Goal: Information Seeking & Learning: Learn about a topic

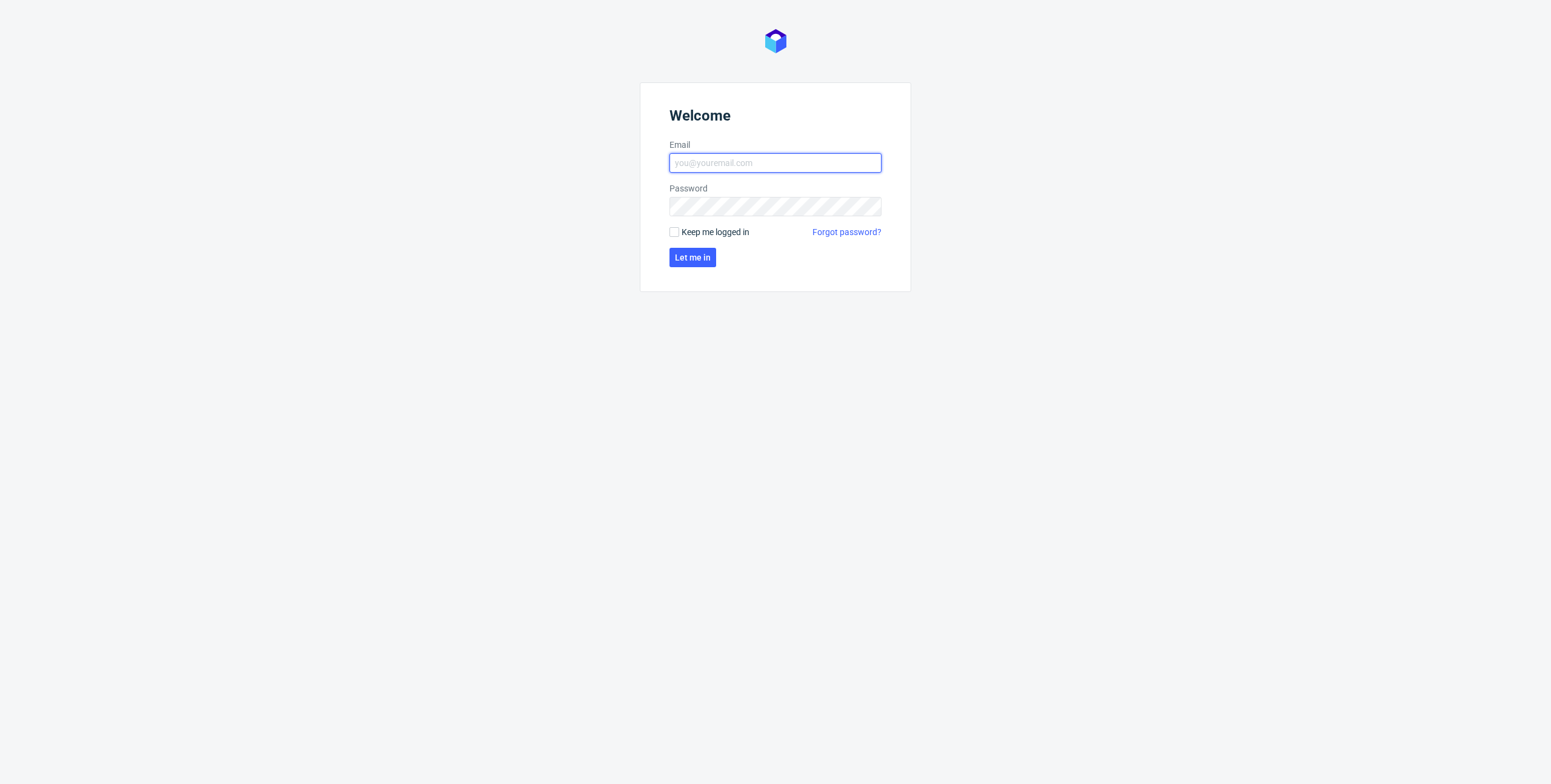
click at [717, 172] on input "Email" at bounding box center [776, 163] width 212 height 20
type input "[PERSON_NAME][EMAIL_ADDRESS][DOMAIN_NAME]"
click at [701, 263] on button "Let me in" at bounding box center [693, 257] width 46 height 20
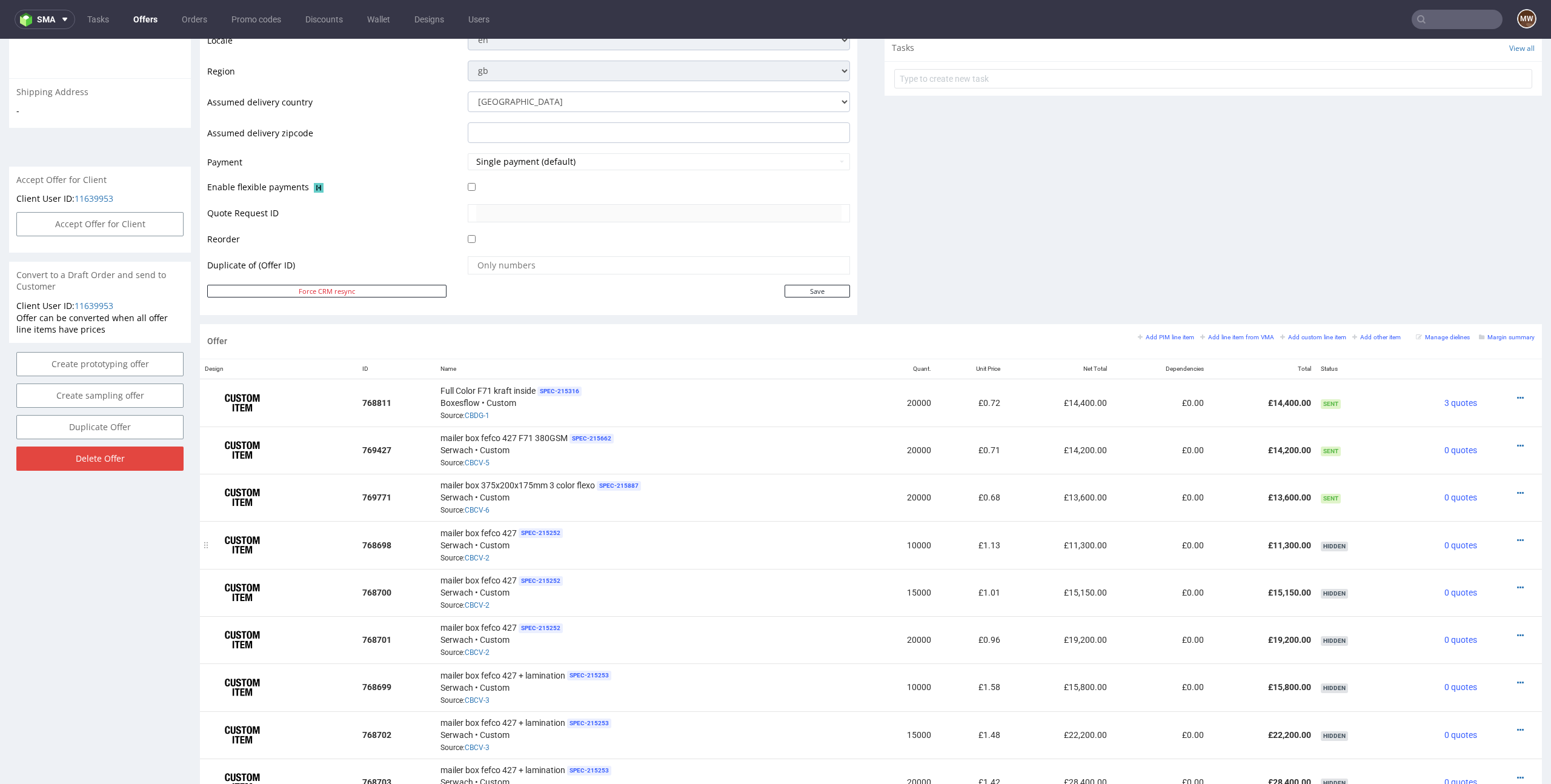
scroll to position [437, 0]
drag, startPoint x: 1067, startPoint y: 502, endPoint x: 1297, endPoint y: 498, distance: 230.0
click at [1297, 498] on tr "769771 mailer box 375x200x175mm 3 color flexo SPEC- 215887 Serwach • Custom Sou…" at bounding box center [871, 498] width 1342 height 47
click at [1294, 503] on td "£13,600.00" at bounding box center [1262, 498] width 107 height 47
click at [1517, 490] on icon at bounding box center [1520, 494] width 6 height 8
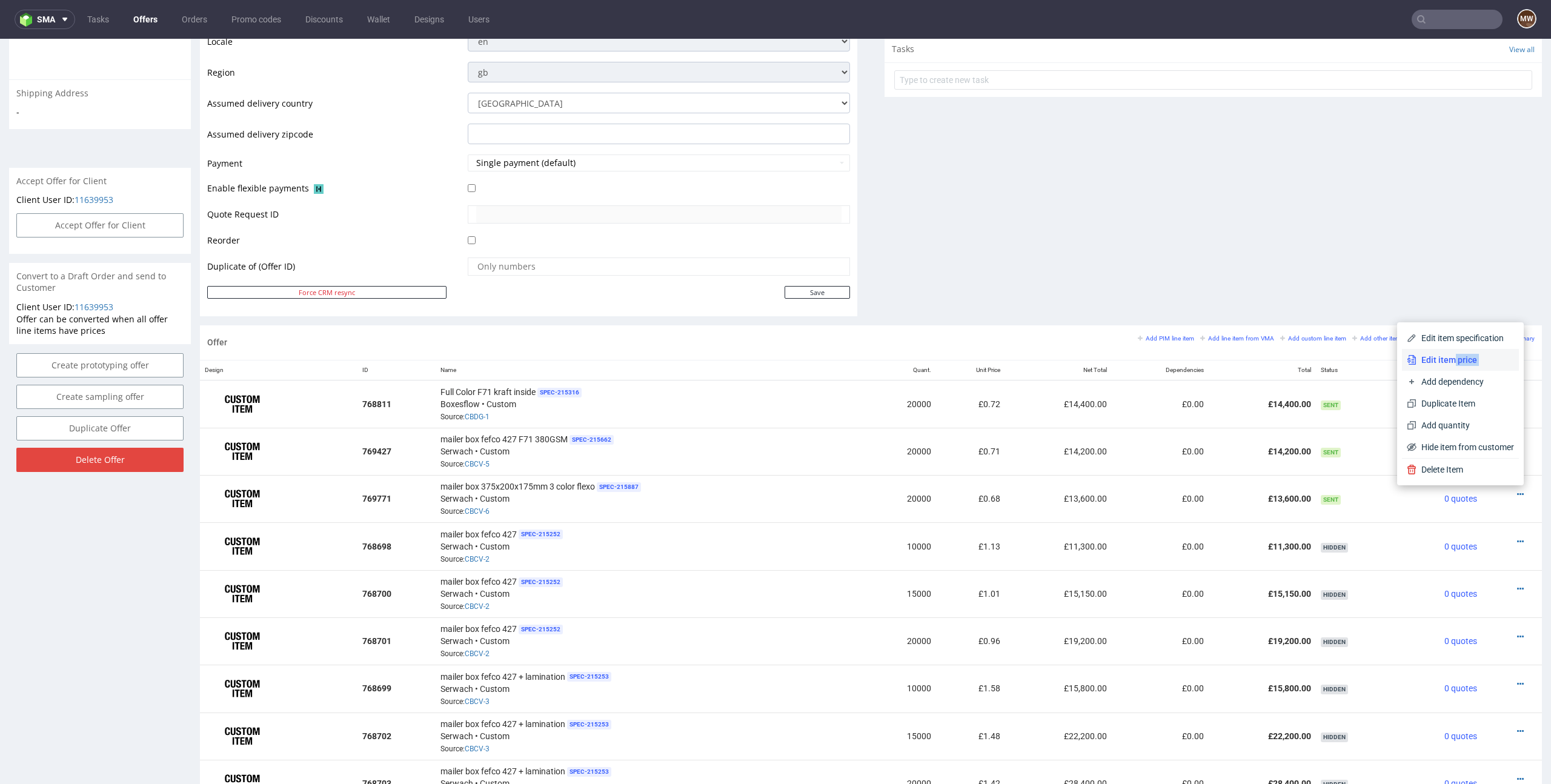
drag, startPoint x: 1446, startPoint y: 371, endPoint x: 1442, endPoint y: 358, distance: 13.6
click at [1442, 358] on div "Edit item specification Edit item price Add dependency Duplicate Item Add quant…" at bounding box center [1460, 393] width 117 height 131
click at [1442, 358] on span "Edit item price" at bounding box center [1465, 360] width 98 height 12
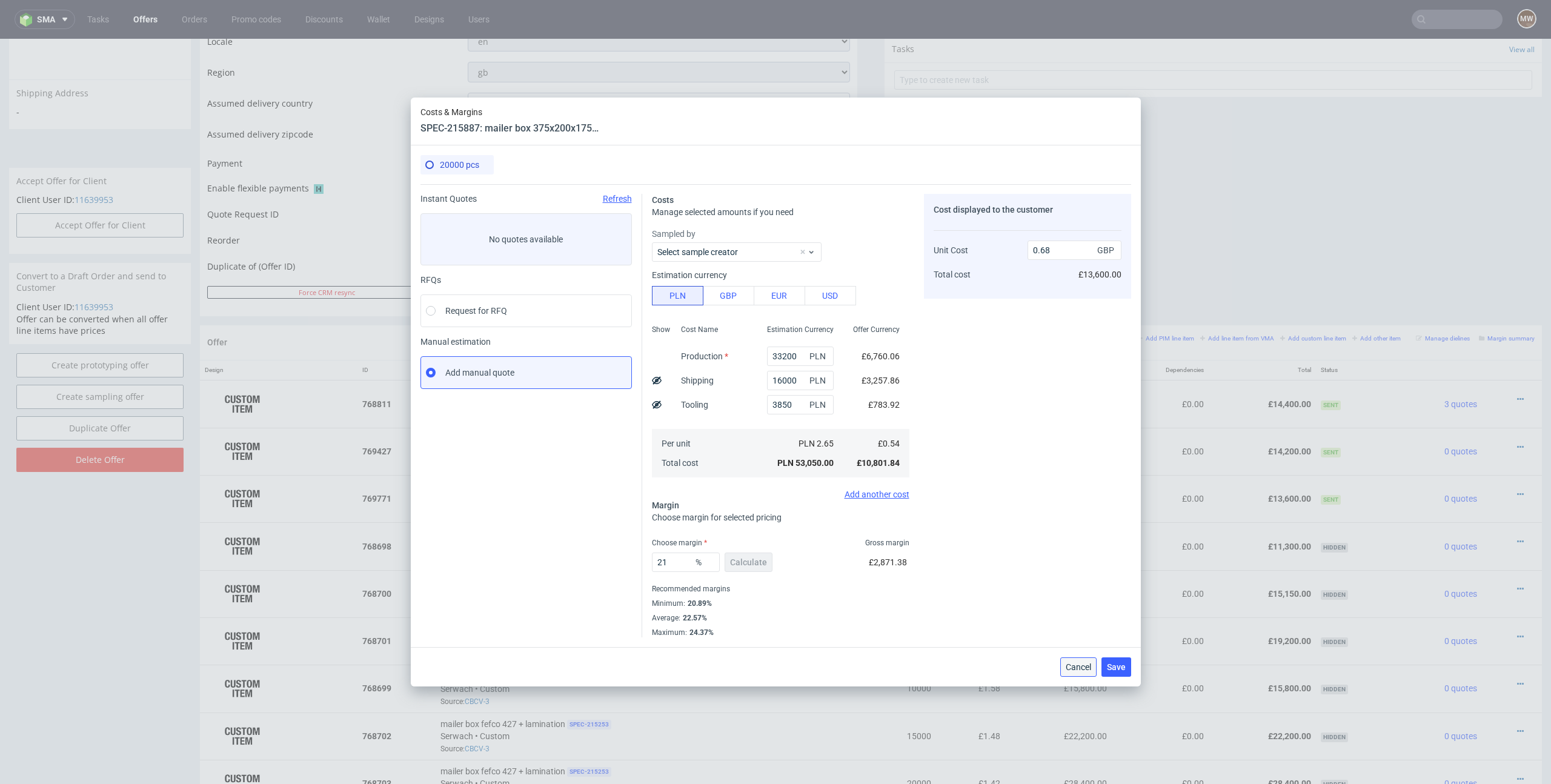
click at [1069, 663] on span "Cancel" at bounding box center [1078, 666] width 25 height 8
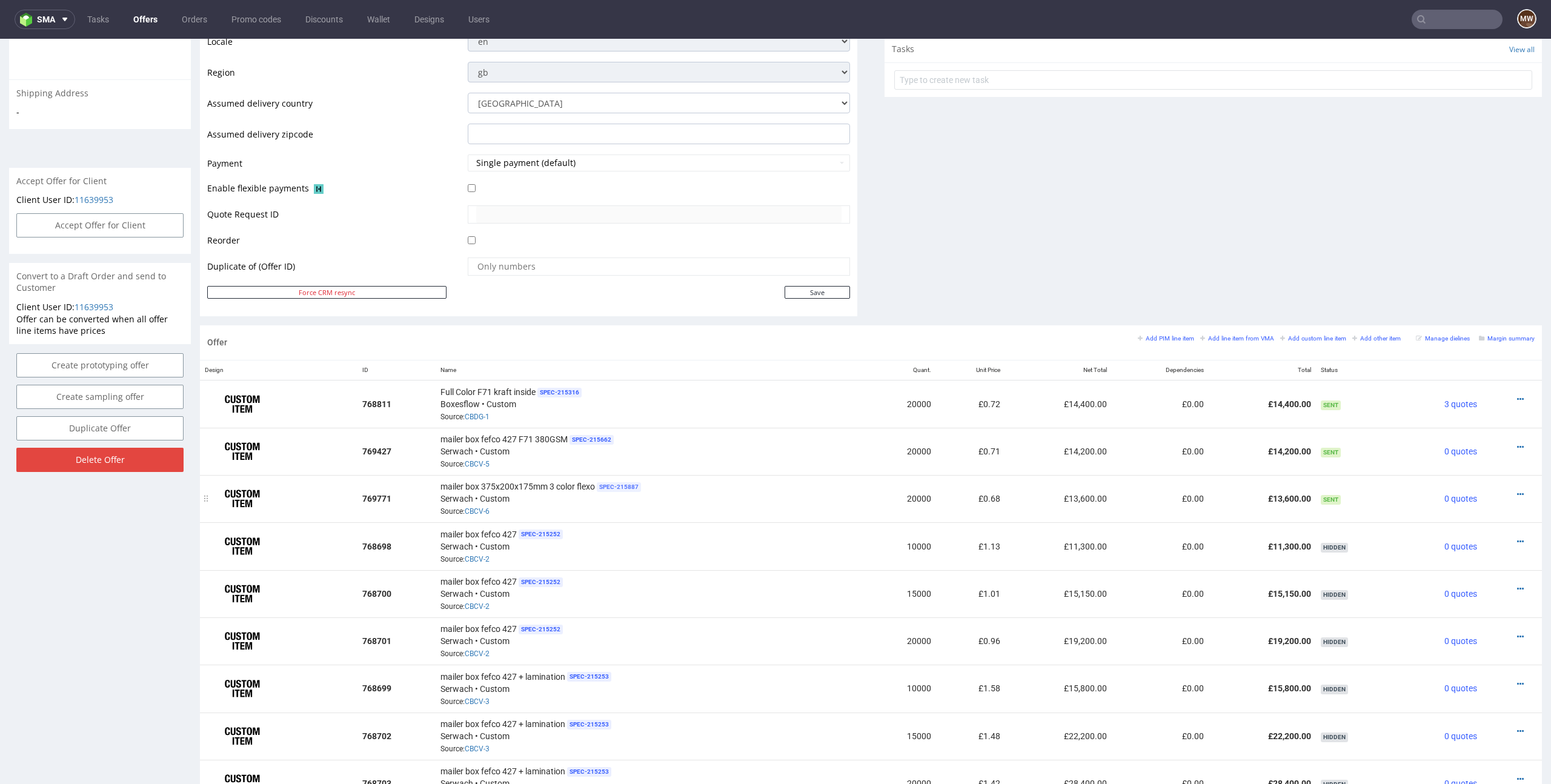
click at [614, 487] on span "SPEC- 215887" at bounding box center [619, 487] width 44 height 10
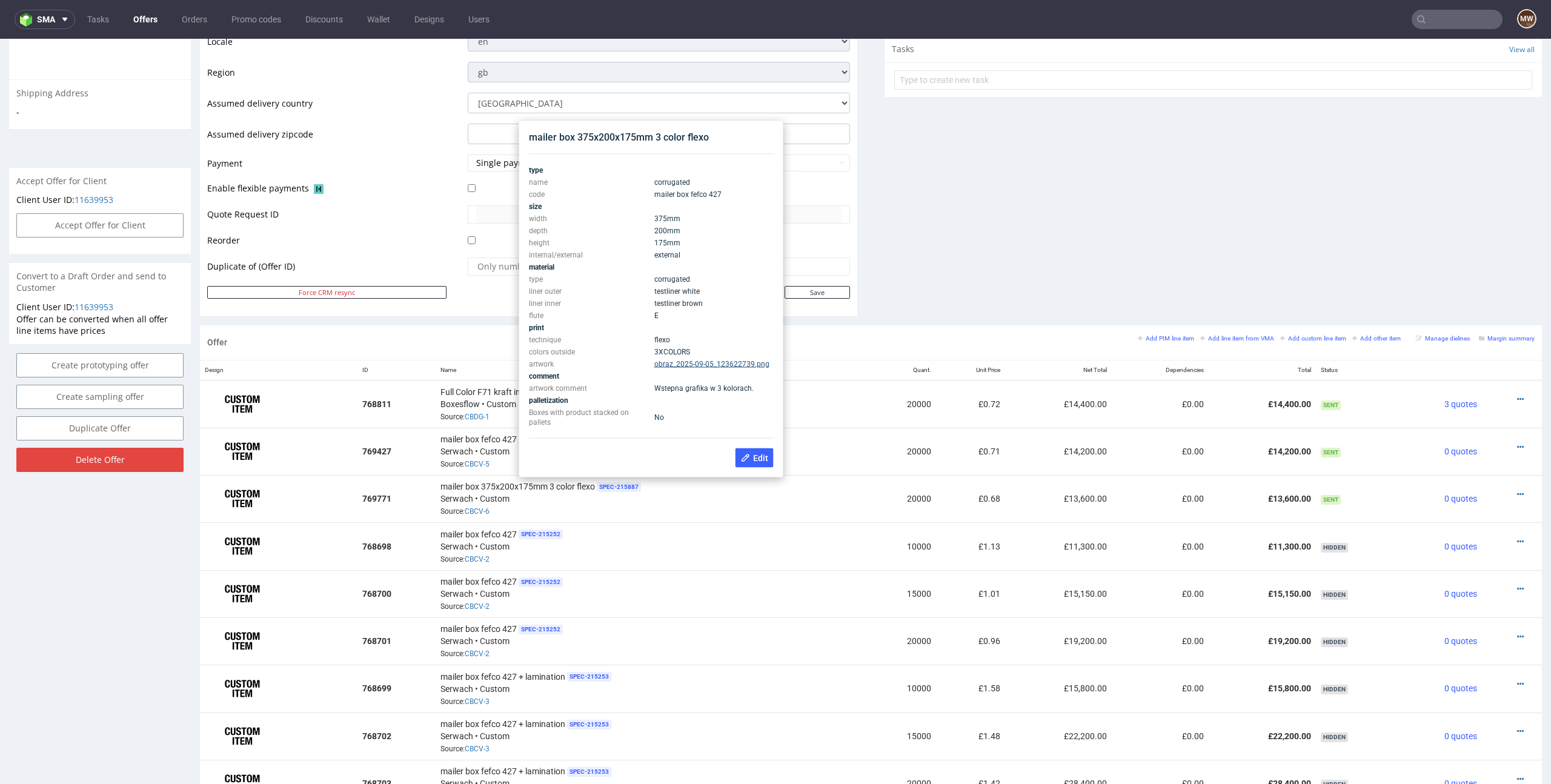
click at [699, 363] on link "obraz_2025-09-05_123622739.png" at bounding box center [712, 363] width 115 height 8
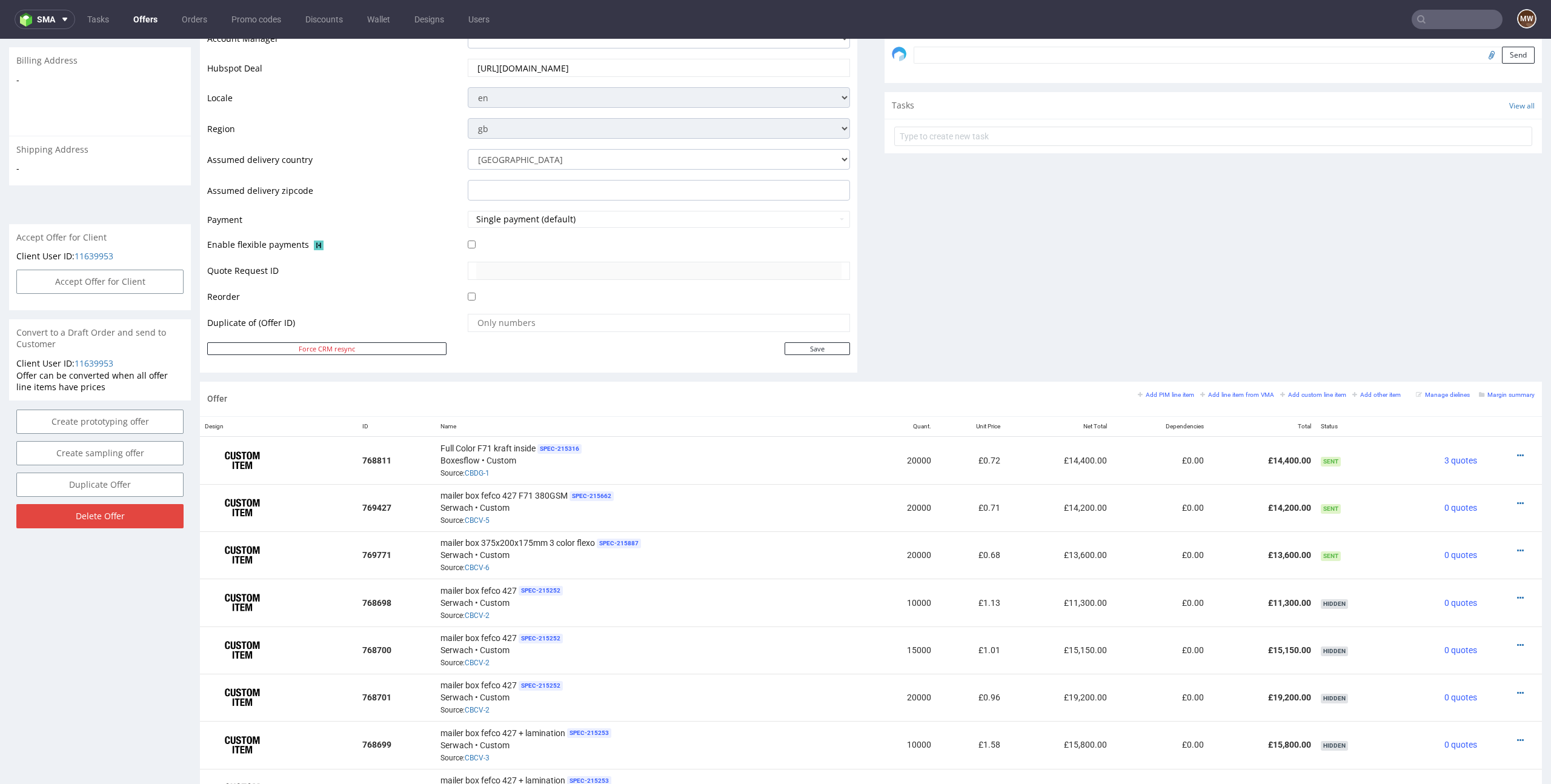
scroll to position [377, 0]
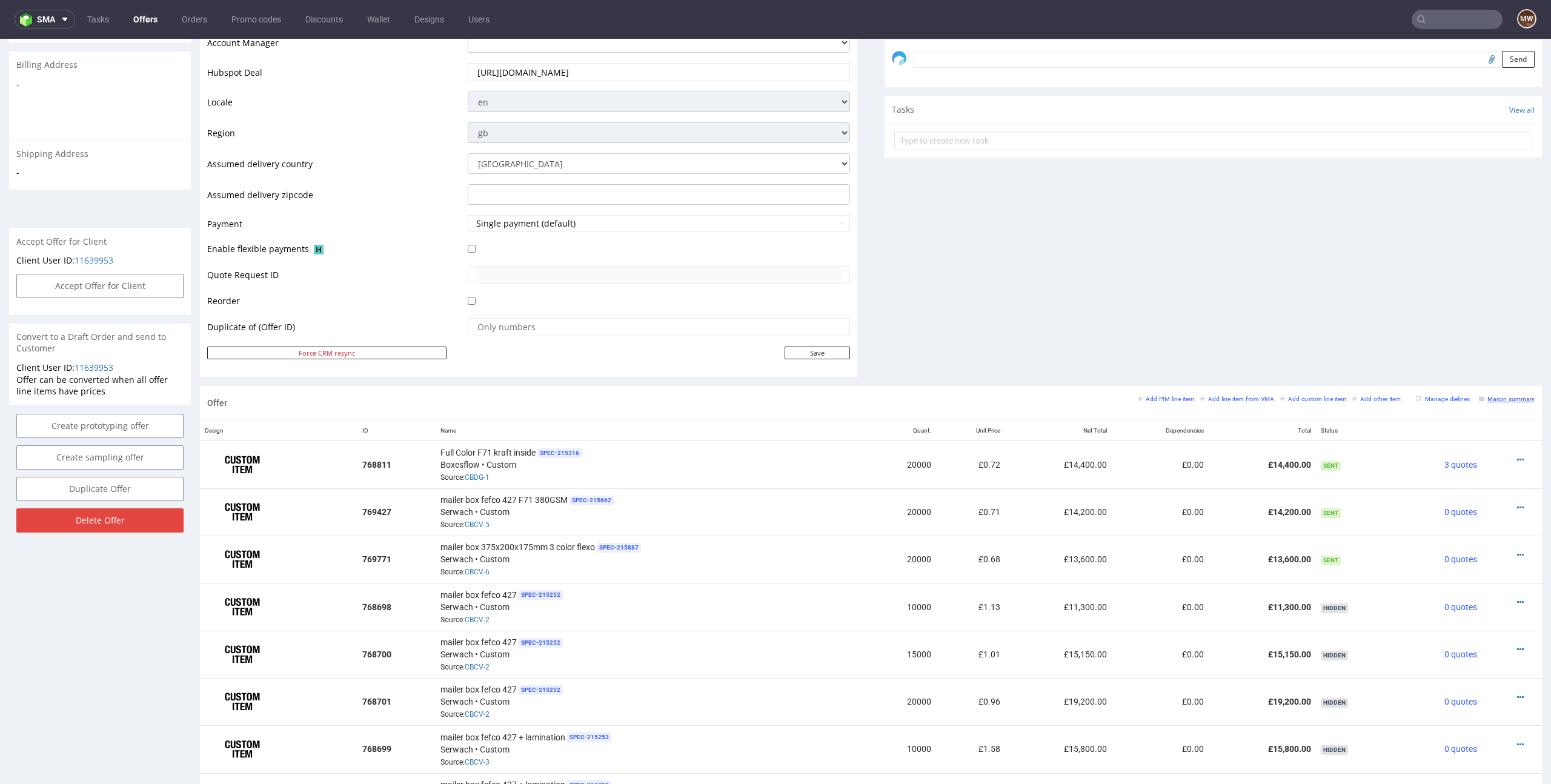
click at [1496, 398] on small "Margin summary" at bounding box center [1507, 399] width 56 height 6
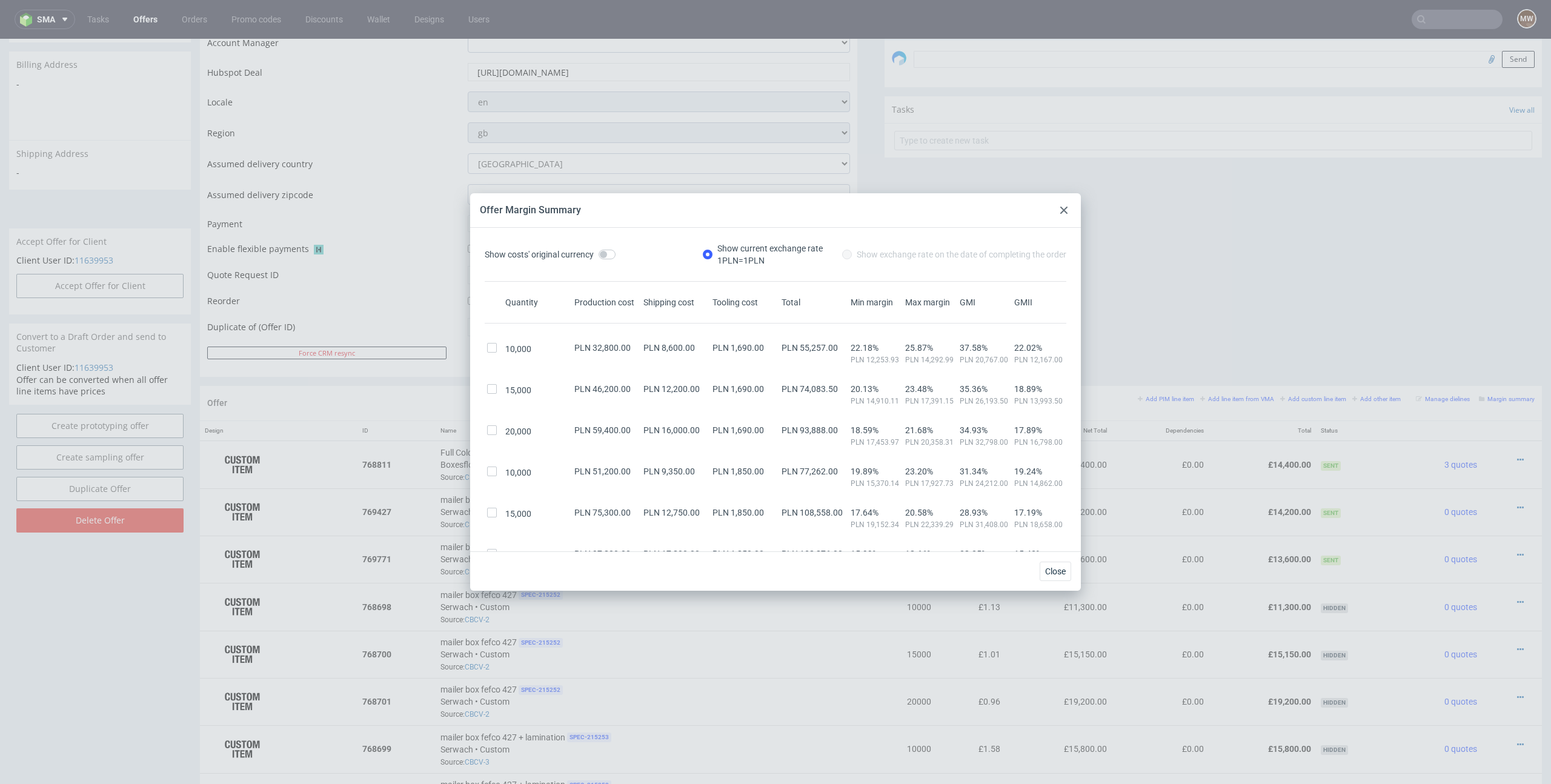
scroll to position [344, 0]
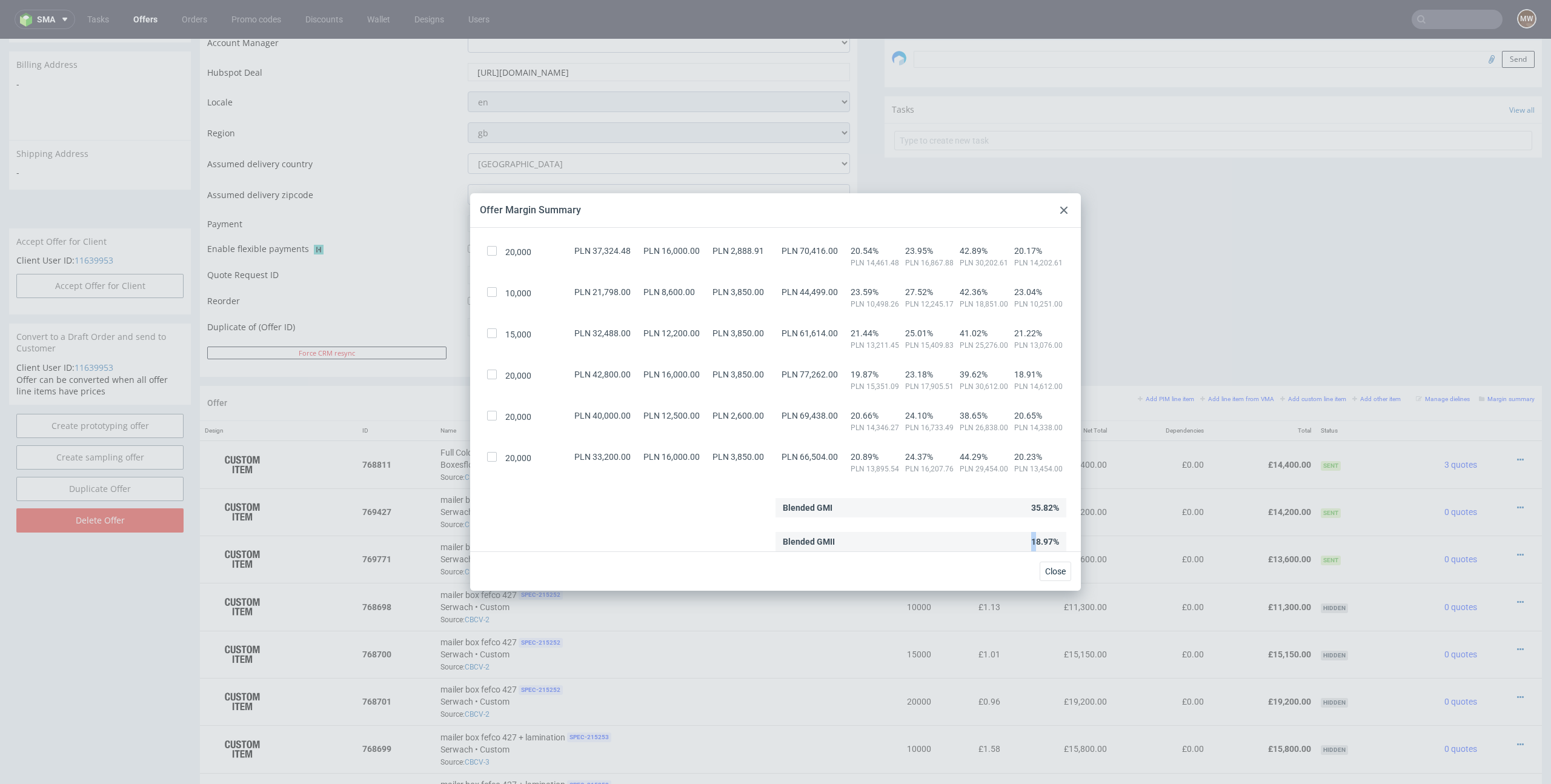
drag, startPoint x: 1033, startPoint y: 540, endPoint x: 1060, endPoint y: 544, distance: 27.3
click at [1060, 544] on div "Blended GMII 18.97%" at bounding box center [921, 541] width 291 height 20
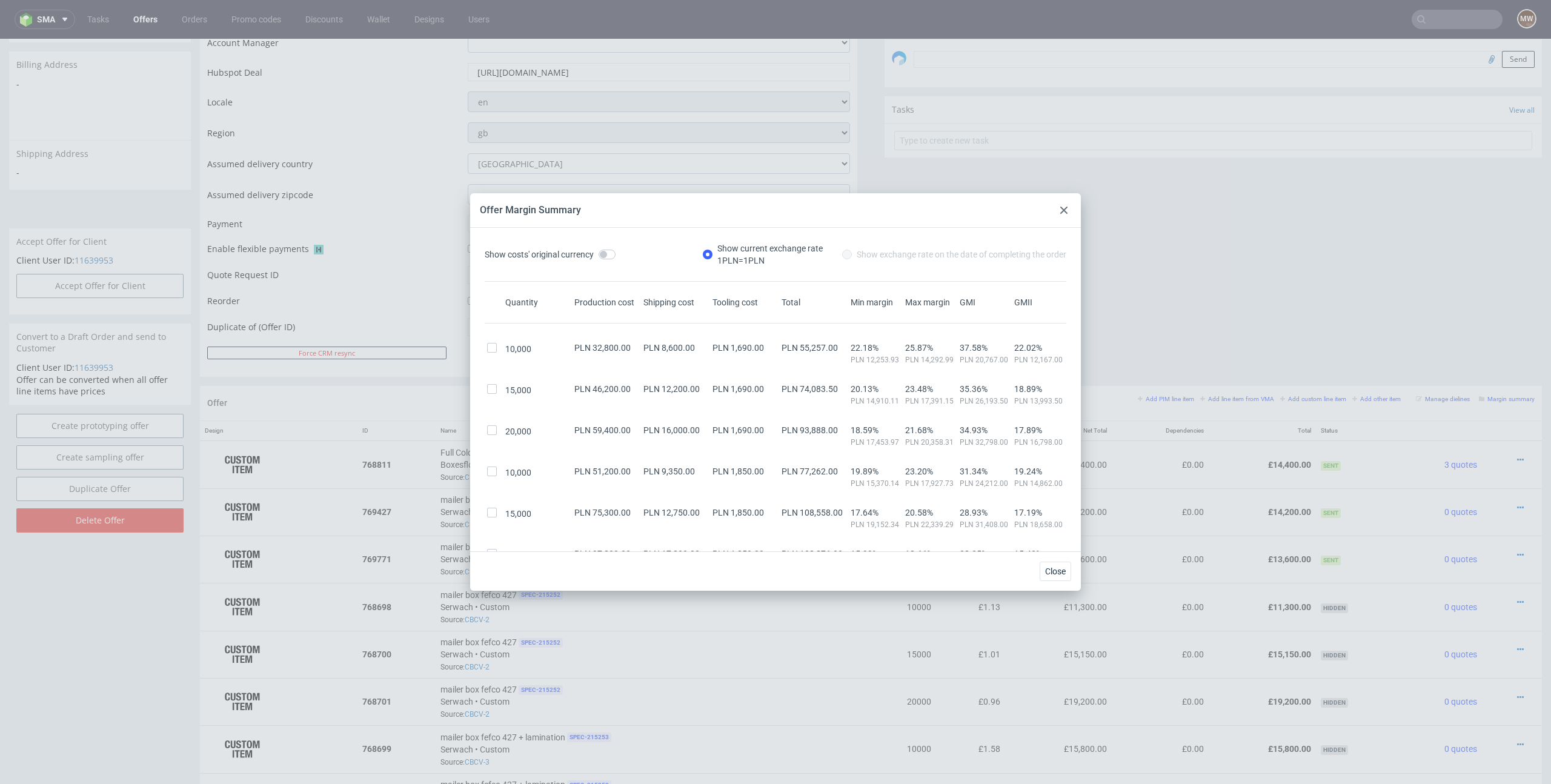
click at [1062, 203] on div at bounding box center [1064, 210] width 15 height 15
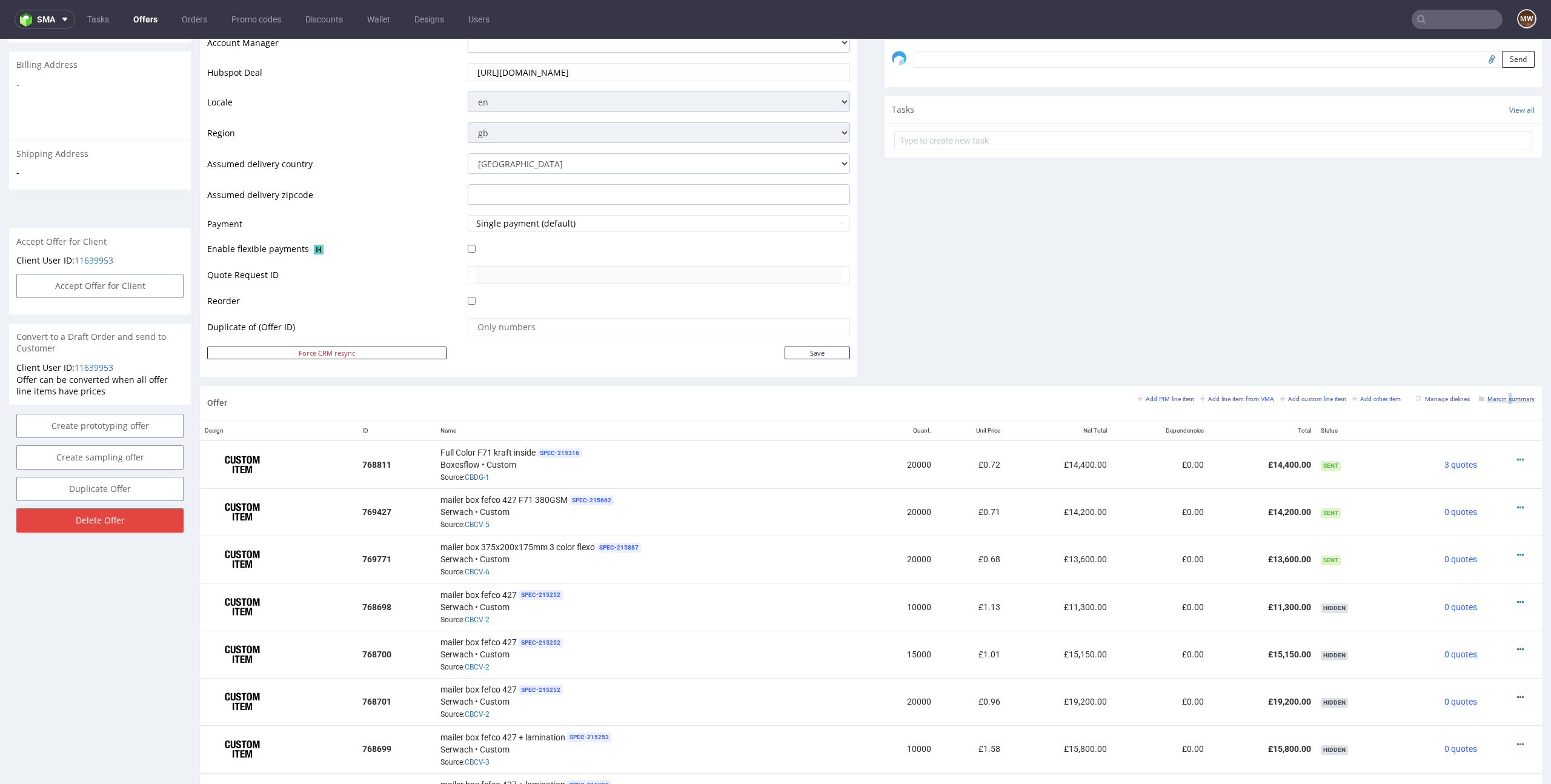
click at [1501, 394] on div "Margin summary" at bounding box center [1507, 398] width 56 height 11
click at [1502, 396] on small "Margin summary" at bounding box center [1507, 399] width 56 height 6
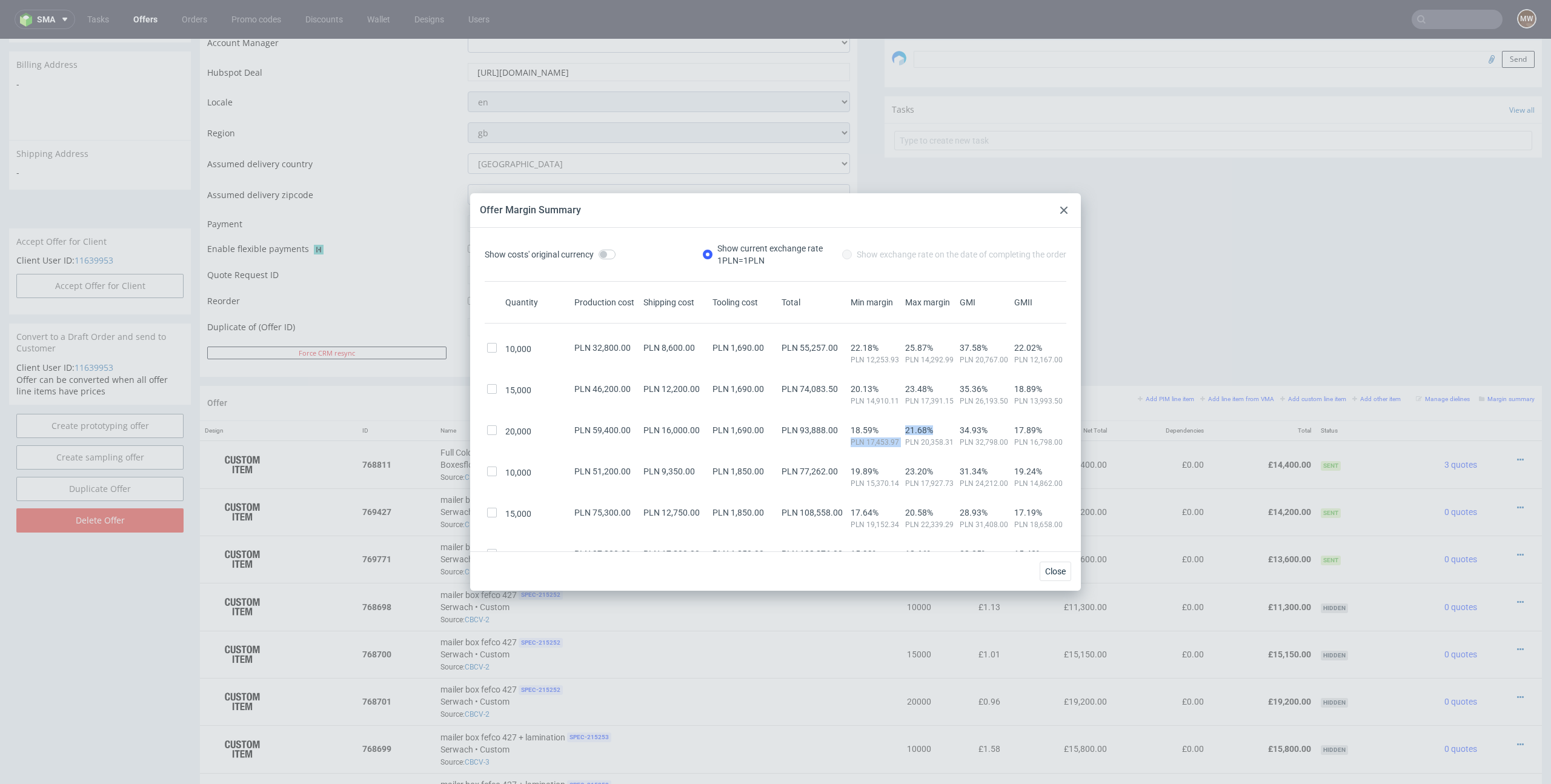
drag, startPoint x: 899, startPoint y: 436, endPoint x: 940, endPoint y: 433, distance: 41.1
click at [940, 433] on div "20,000 PLN 59,400.00 PLN 16,000.00 PLN 1,690.00 PLN 93,888.00 18.59% PLN 17,453…" at bounding box center [775, 431] width 581 height 32
click at [1067, 213] on div at bounding box center [1064, 210] width 15 height 15
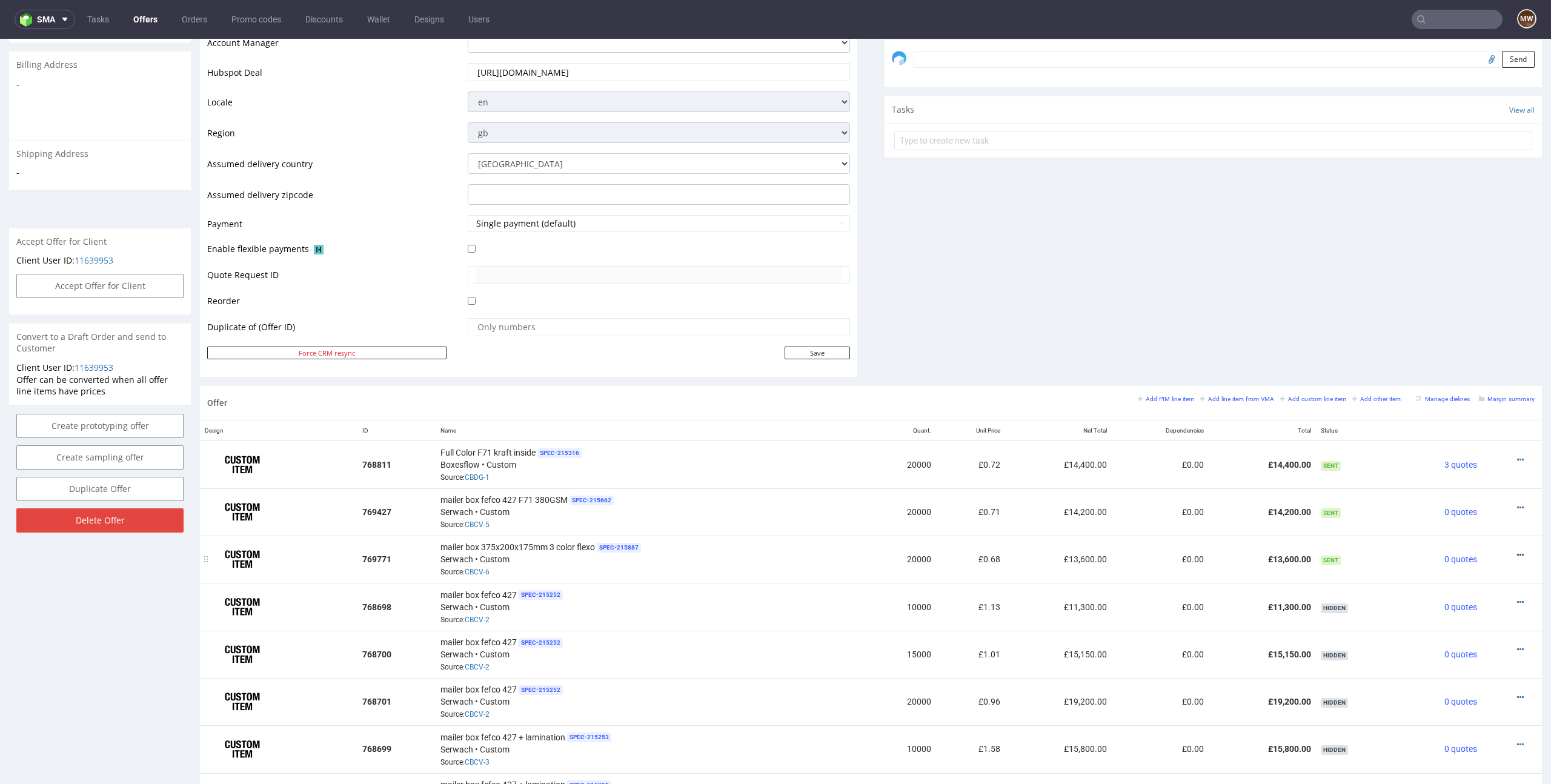
click at [1517, 551] on icon at bounding box center [1520, 555] width 6 height 8
click at [1317, 313] on div "Comments User (0) Automatic (0) Attachments (0) All (0) View all (0) Send Tasks…" at bounding box center [1213, 84] width 657 height 604
click at [462, 550] on span "mailer box 375x200x175mm 3 color flexo" at bounding box center [517, 546] width 154 height 12
click at [1517, 551] on icon at bounding box center [1520, 555] width 6 height 8
click at [957, 566] on td "£0.68" at bounding box center [970, 559] width 69 height 47
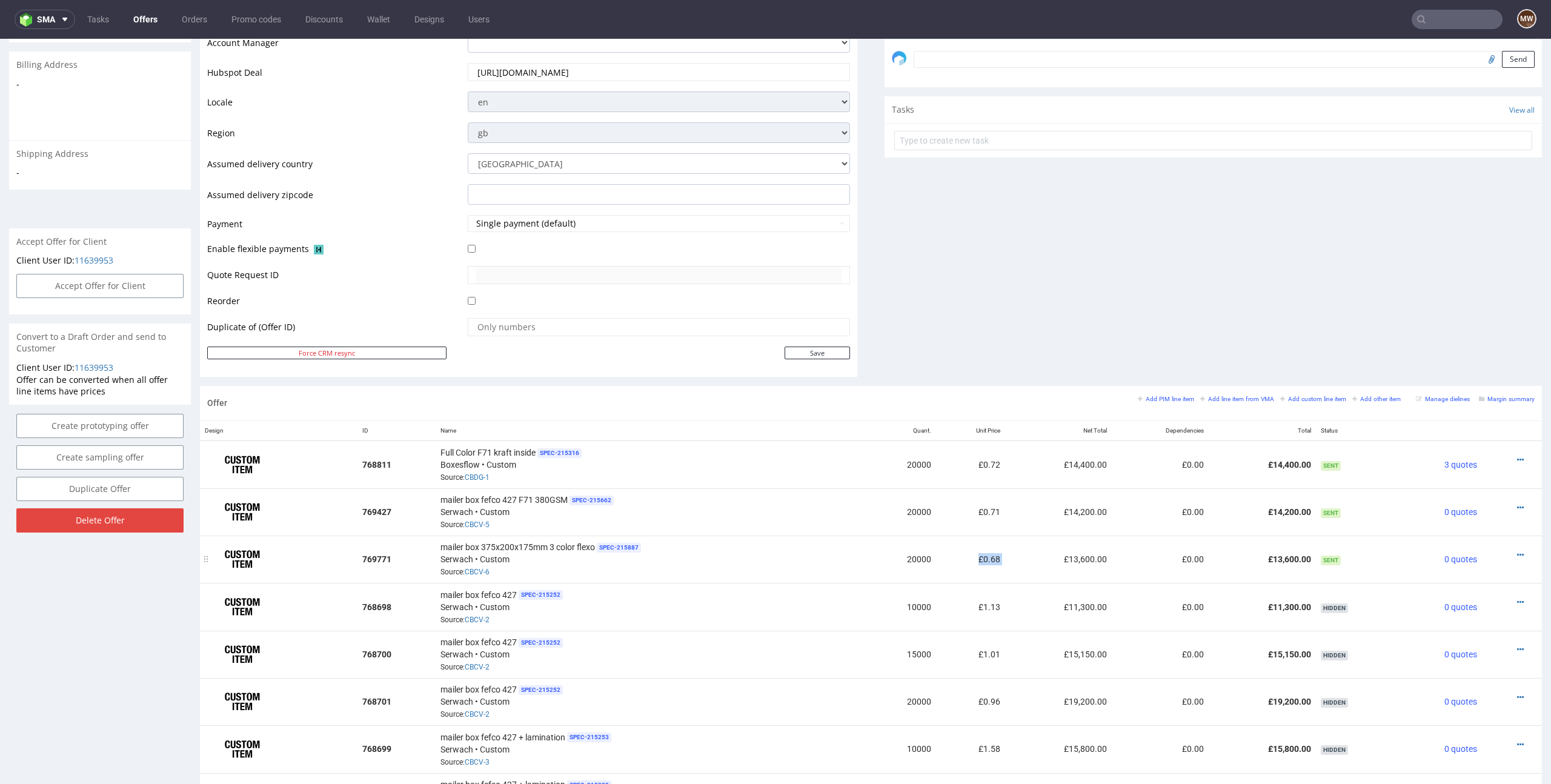
drag, startPoint x: 962, startPoint y: 560, endPoint x: 1018, endPoint y: 558, distance: 56.0
click at [1015, 558] on tr "769771 mailer box 375x200x175mm 3 color flexo SPEC- 215887 Serwach • Custom Sou…" at bounding box center [871, 559] width 1342 height 47
click at [1517, 553] on icon at bounding box center [1520, 555] width 6 height 8
click at [1460, 422] on span "Edit item price" at bounding box center [1465, 420] width 98 height 12
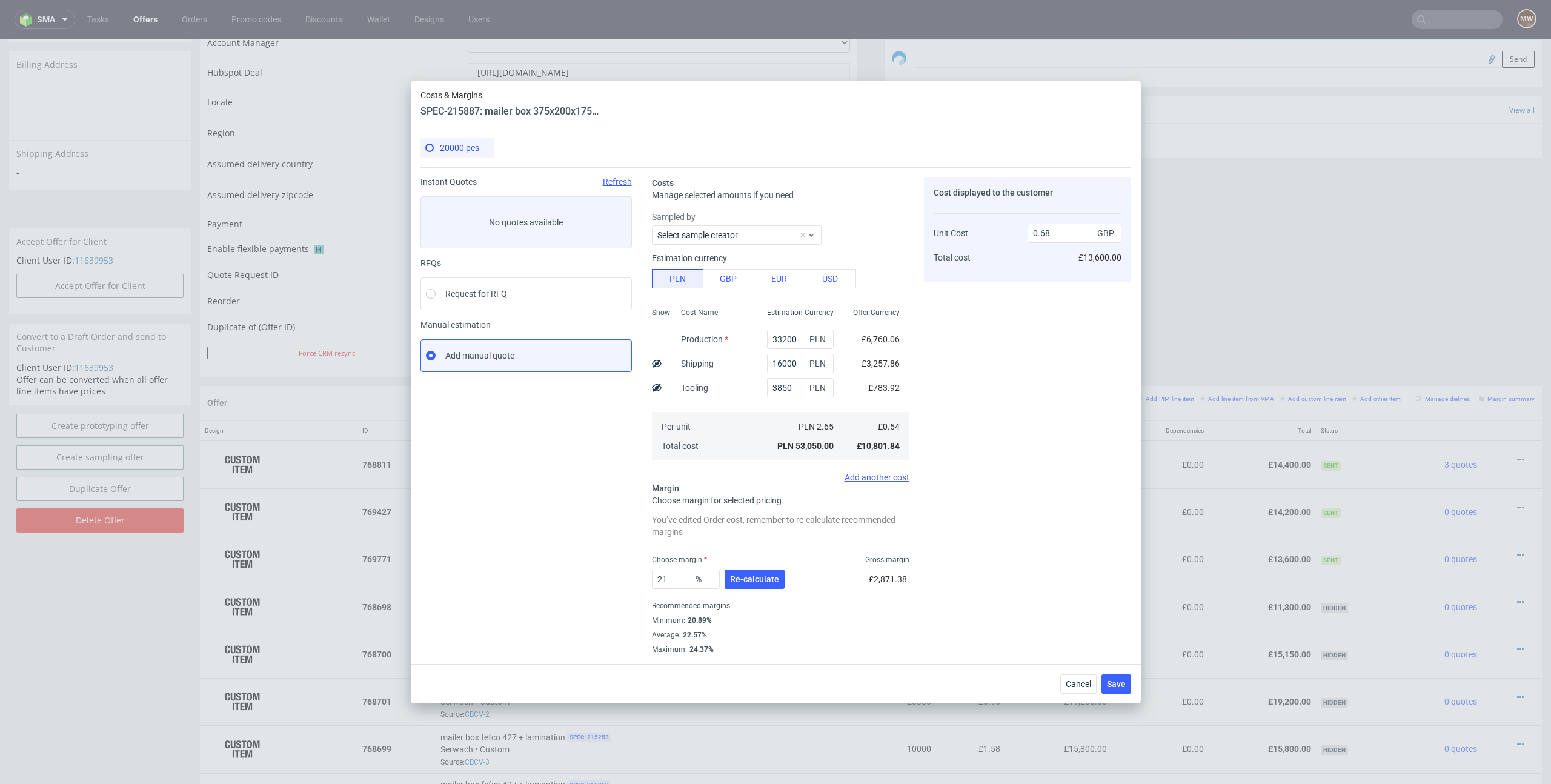
click at [1095, 504] on div "Cost displayed to the customer Unit Cost Total cost 0.68 GBP £13,600.00" at bounding box center [1027, 415] width 207 height 477
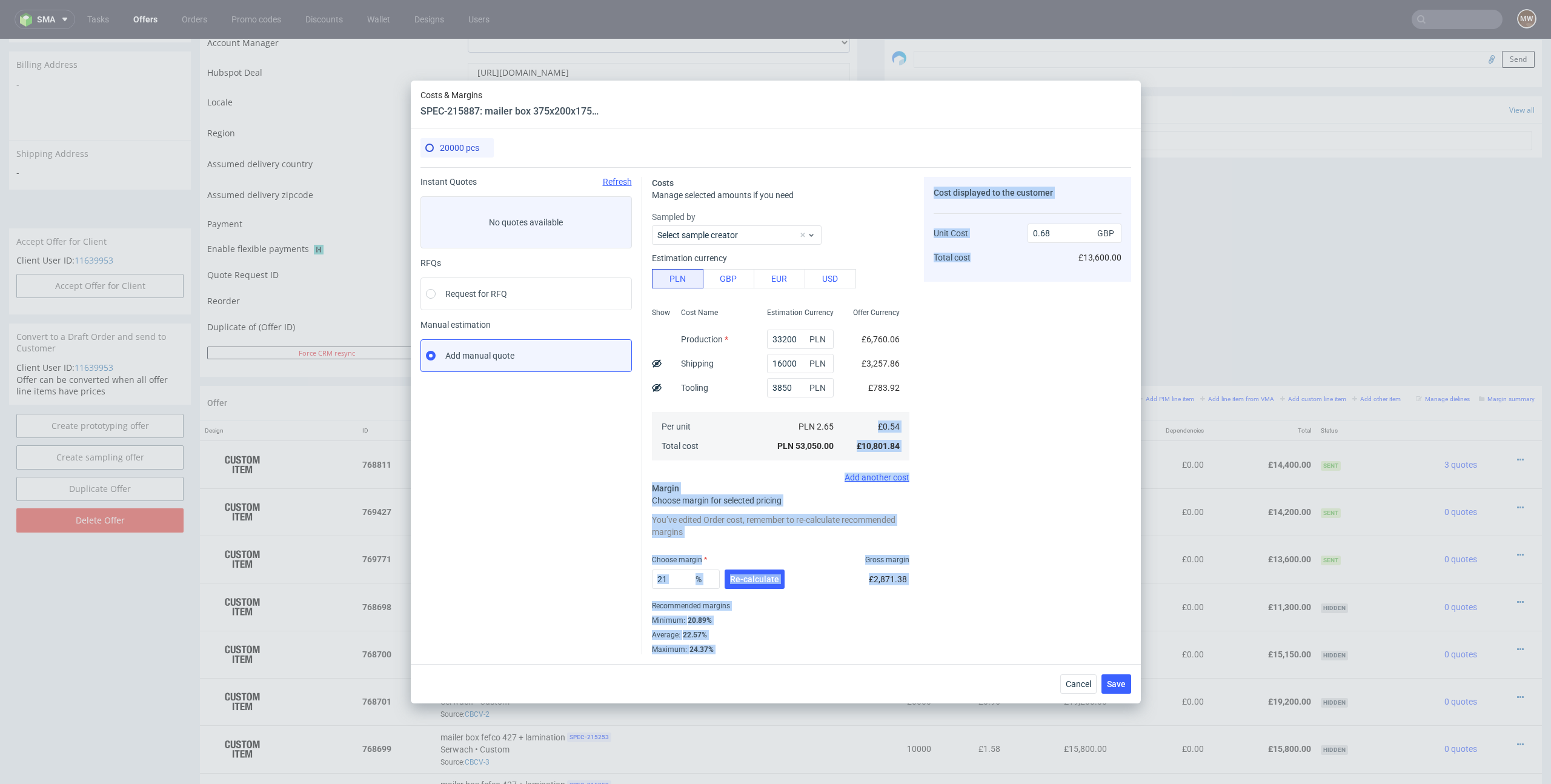
drag, startPoint x: 874, startPoint y: 422, endPoint x: 925, endPoint y: 423, distance: 51.0
click at [925, 423] on div "Costs Manage selected amounts if you need Sampled by Select sample creator Esti…" at bounding box center [886, 410] width 489 height 487
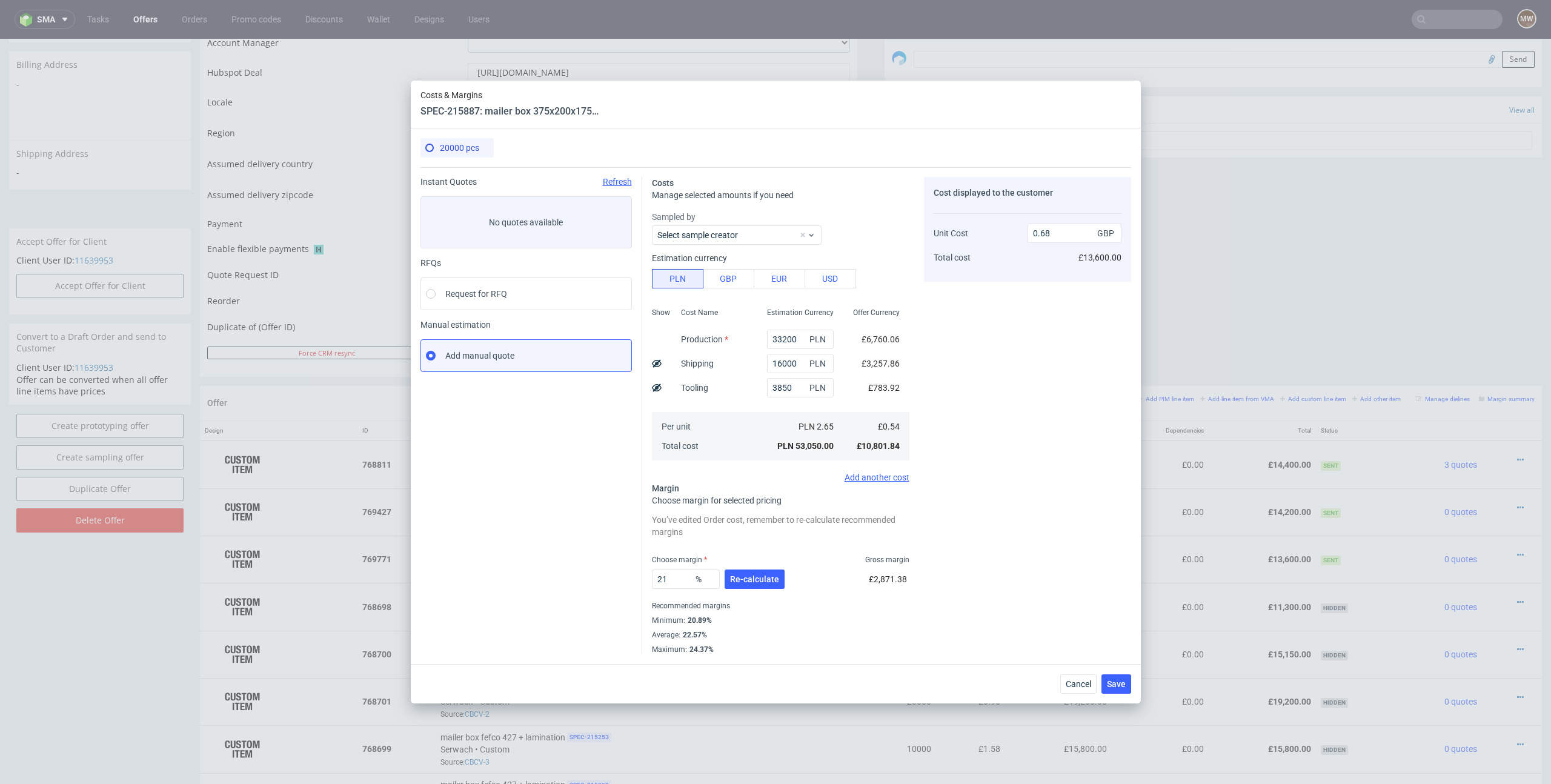
click at [876, 390] on span "£783.92" at bounding box center [884, 388] width 32 height 10
drag, startPoint x: 865, startPoint y: 389, endPoint x: 898, endPoint y: 389, distance: 33.0
click at [898, 389] on div "£783.92" at bounding box center [884, 388] width 51 height 24
click at [956, 389] on div "Cost displayed to the customer Unit Cost Total cost 0.68 GBP £13,600.00" at bounding box center [1027, 415] width 207 height 477
click at [1071, 678] on button "Cancel" at bounding box center [1078, 684] width 36 height 20
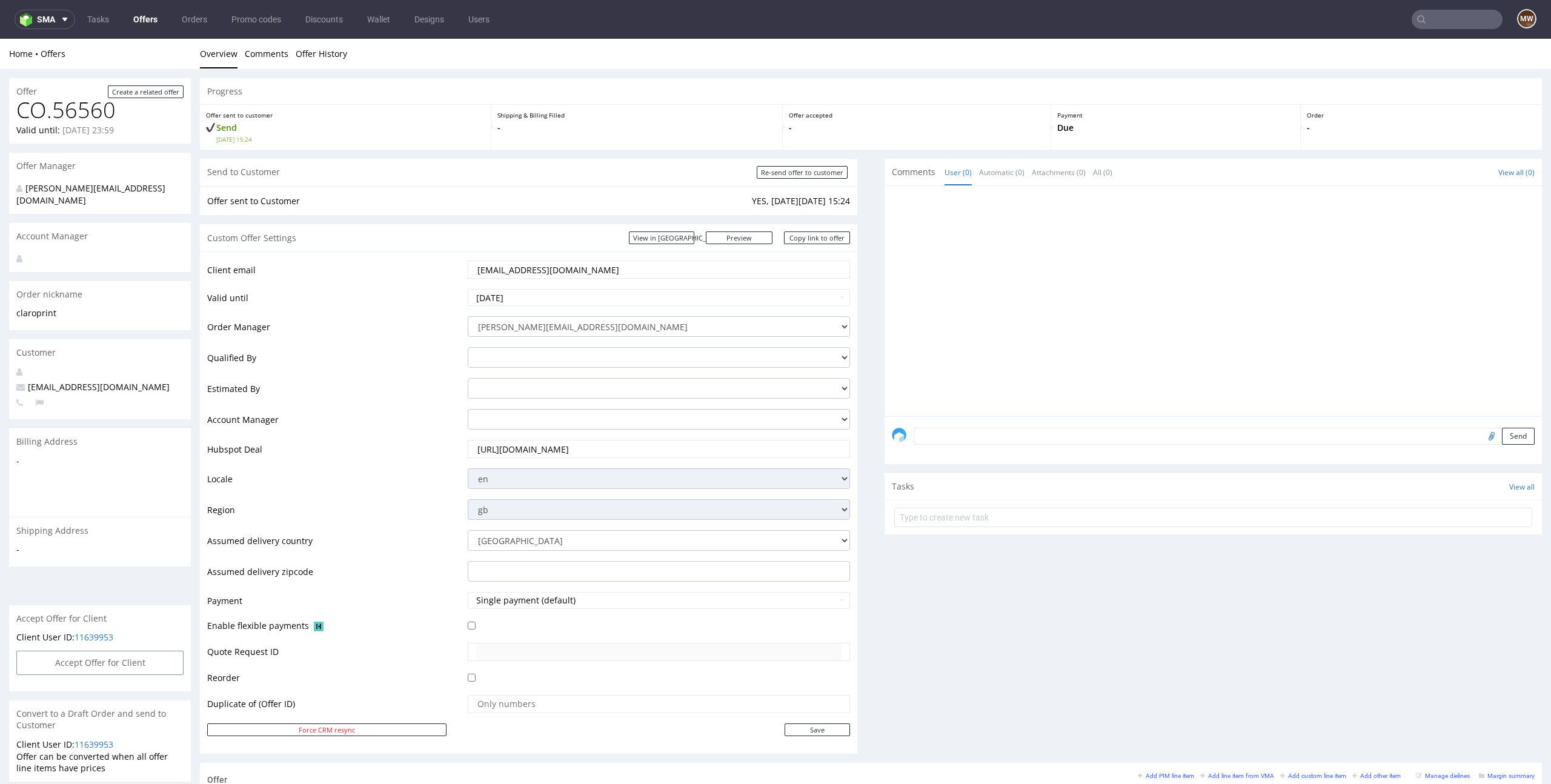
click at [939, 541] on div "Comments User (0) Automatic (0) Attachments (0) All (0) View all (0) Send Tasks…" at bounding box center [1213, 461] width 657 height 604
click at [1010, 534] on section "Tasks View all" at bounding box center [1213, 504] width 657 height 61
click at [954, 658] on div "Comments User (0) Automatic (0) Attachments (0) All (0) View all (0) Send Tasks…" at bounding box center [1213, 461] width 657 height 604
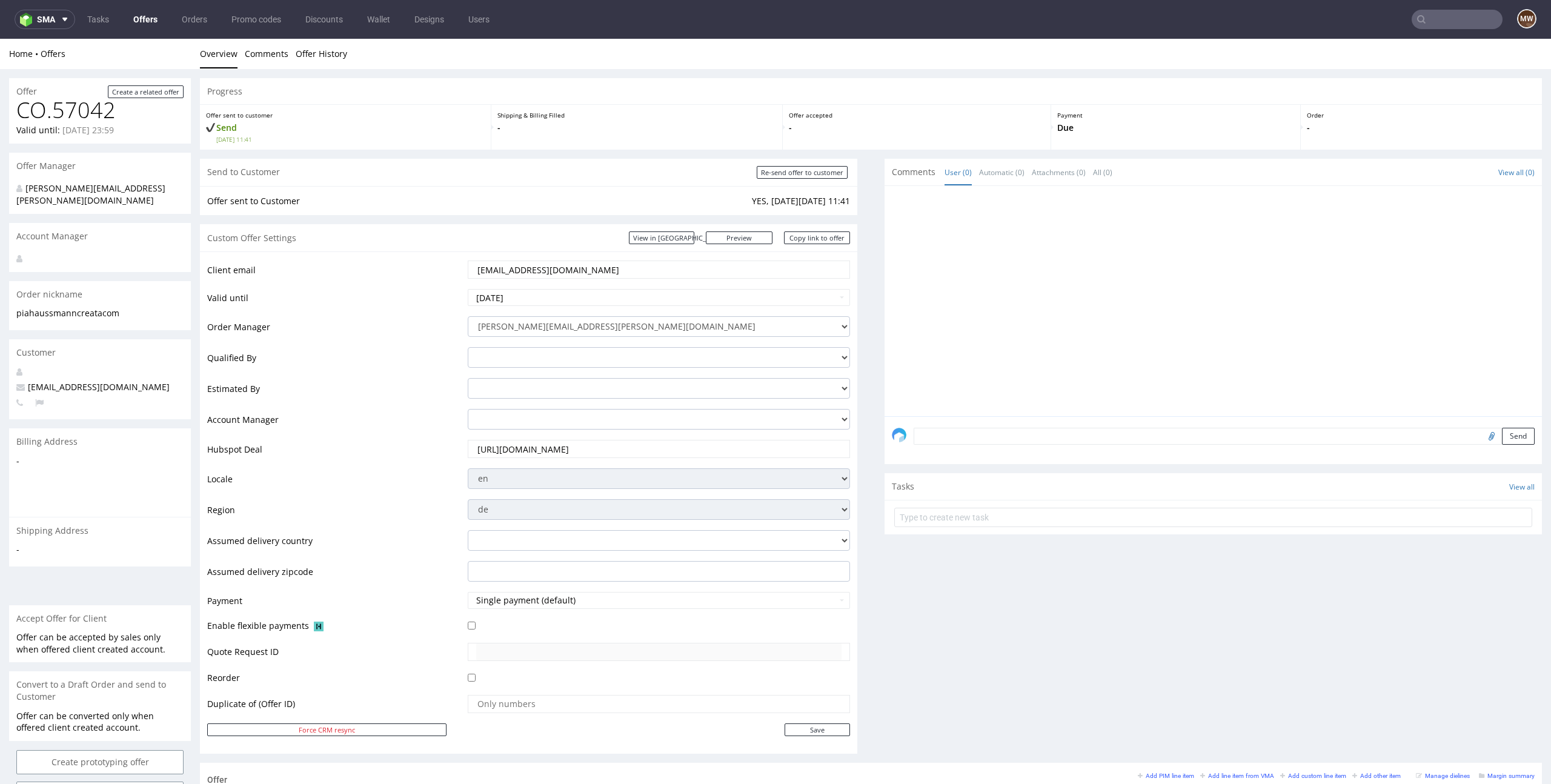
scroll to position [396, 0]
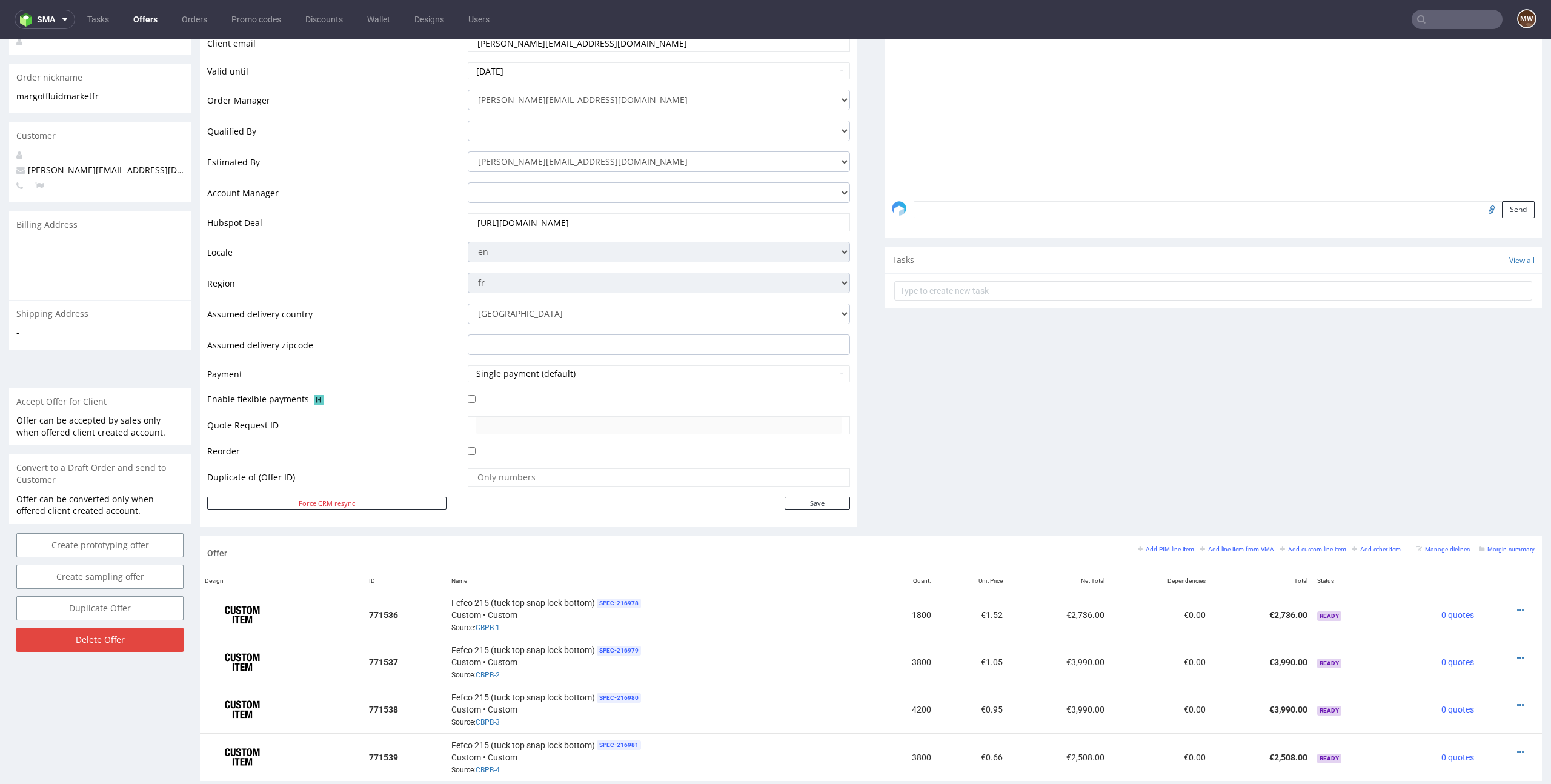
scroll to position [527, 0]
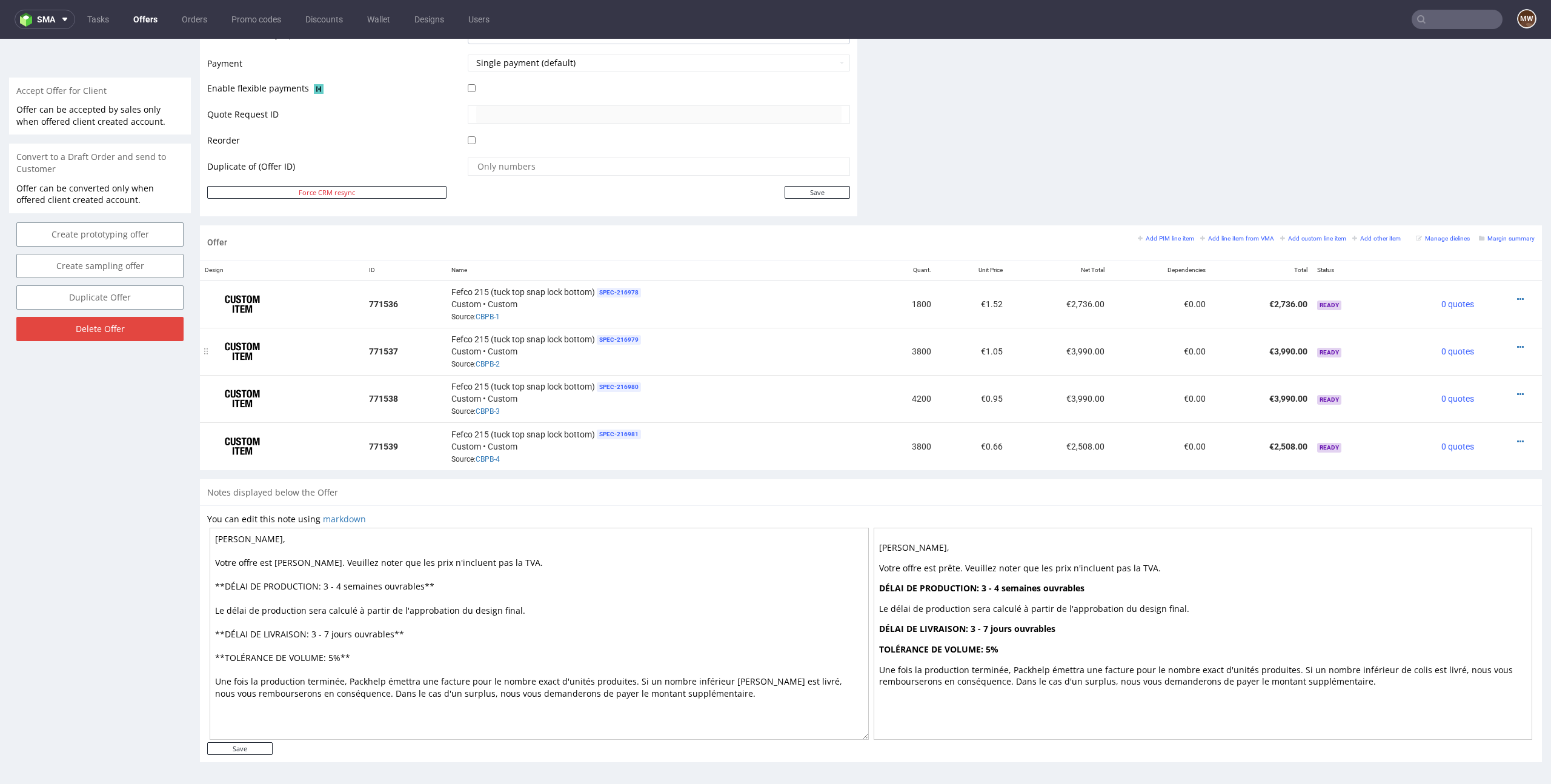
click at [897, 351] on td "3800" at bounding box center [905, 351] width 62 height 47
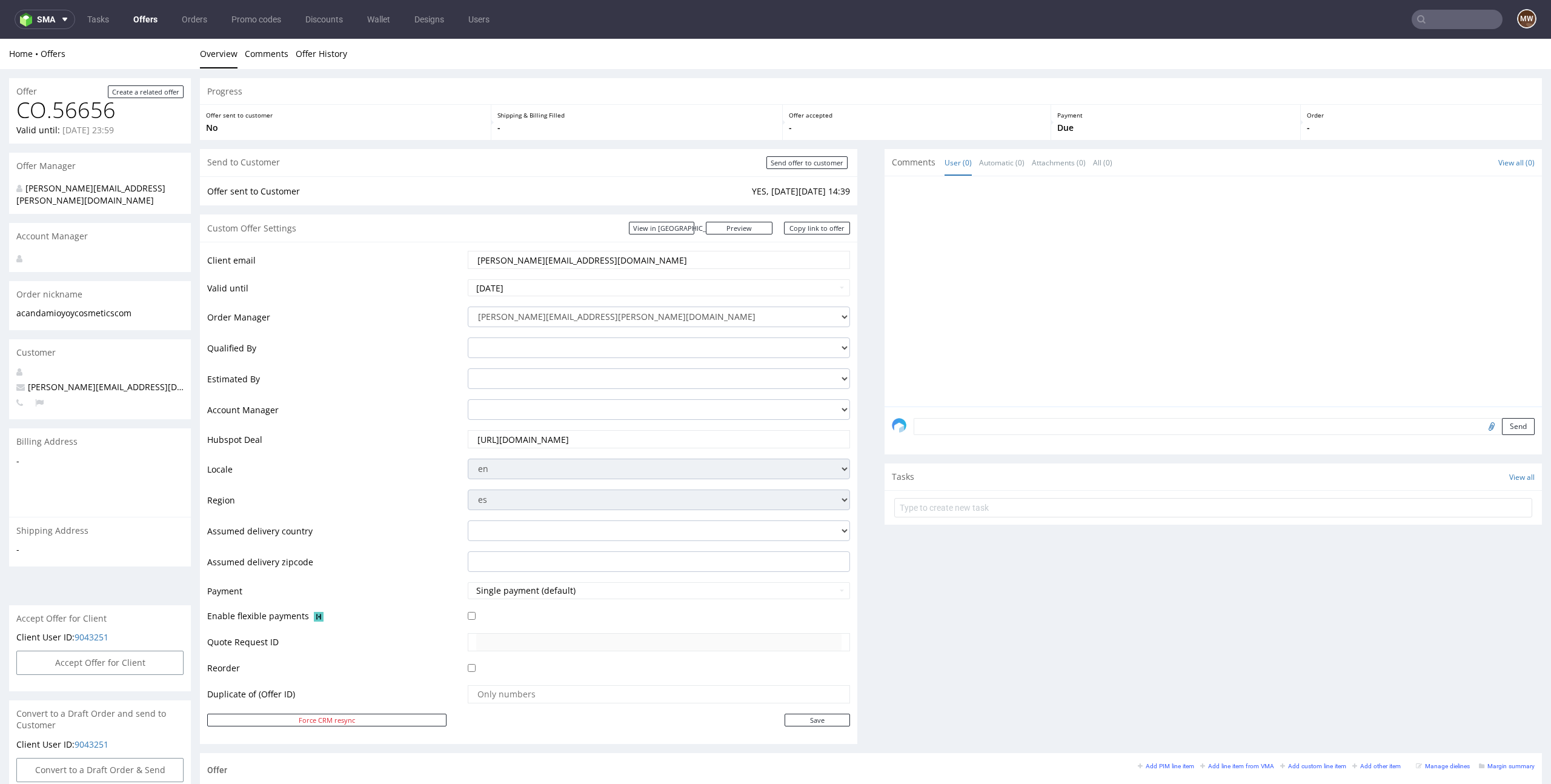
scroll to position [435, 0]
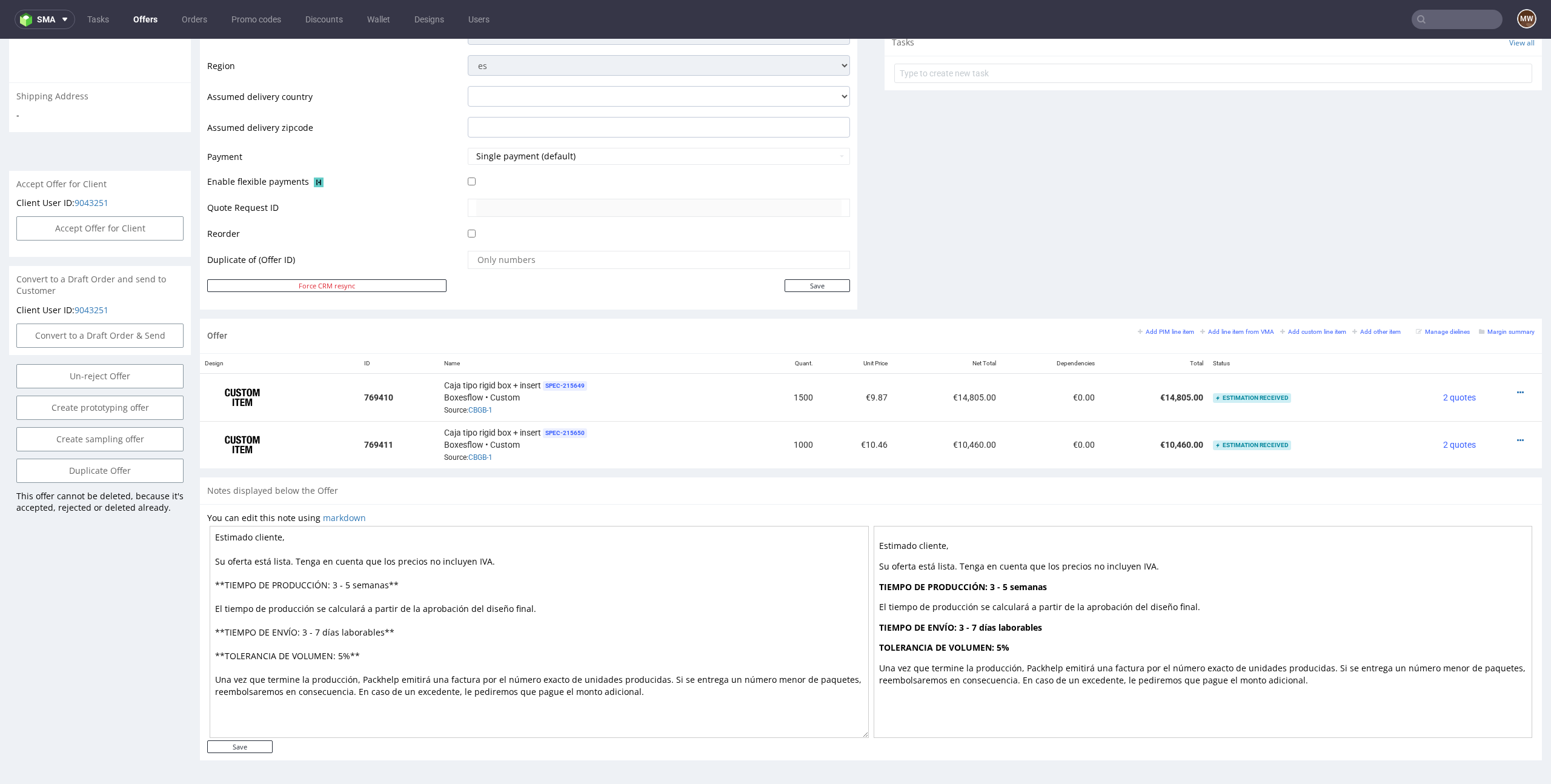
click at [999, 281] on div "Comments User (0) Automatic (0) Attachments (0) All (0) View all (0) Send Tasks…" at bounding box center [1213, 17] width 657 height 604
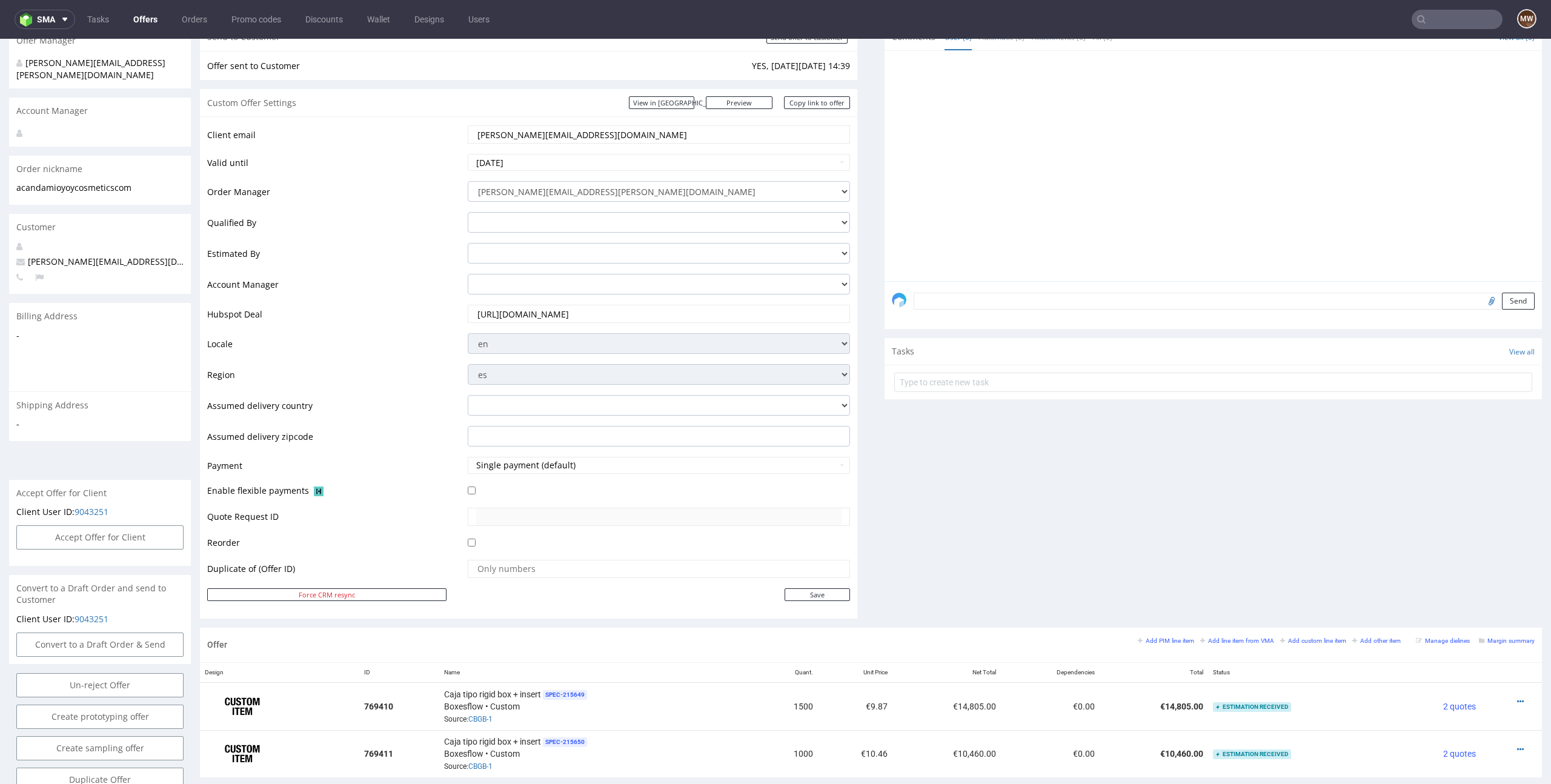
scroll to position [433, 0]
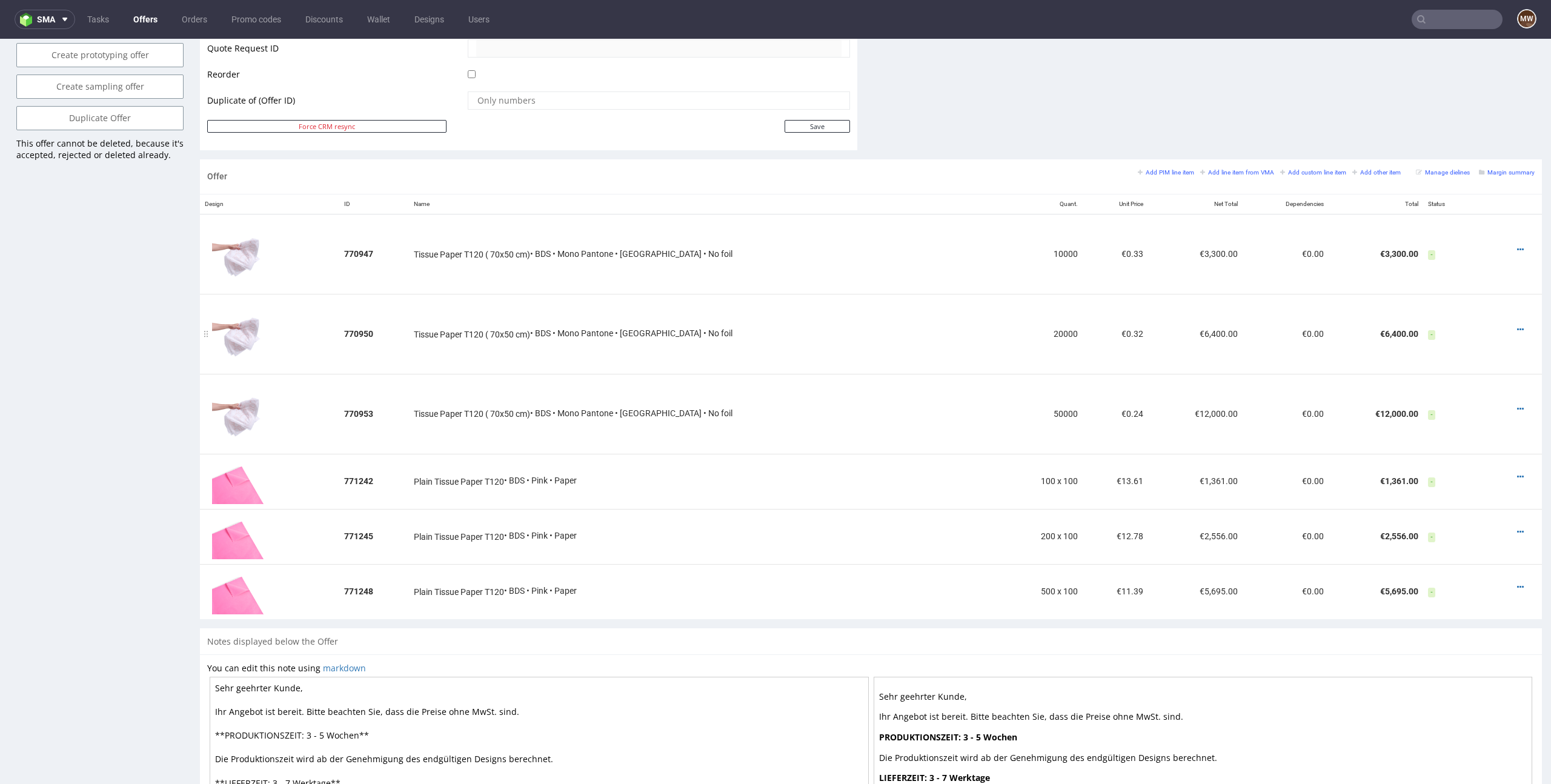
scroll to position [626, 0]
